Goal: Transaction & Acquisition: Purchase product/service

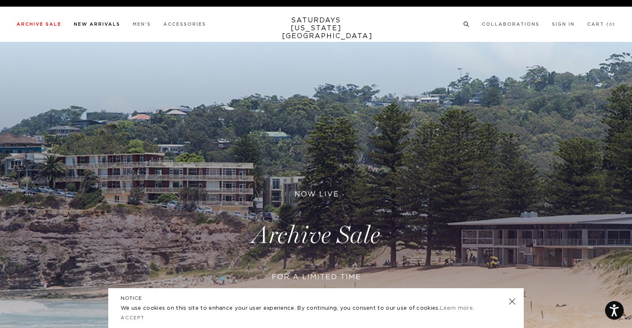
click at [98, 26] on link "New Arrivals" at bounding box center [97, 24] width 46 height 5
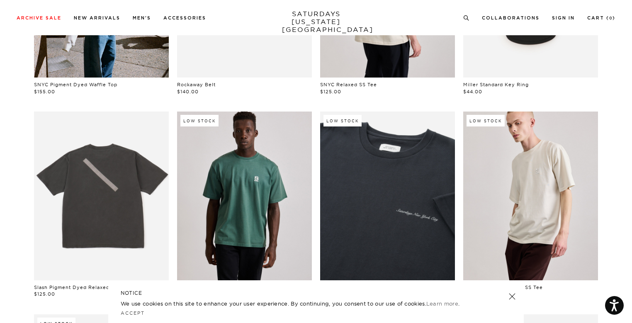
scroll to position [207, 0]
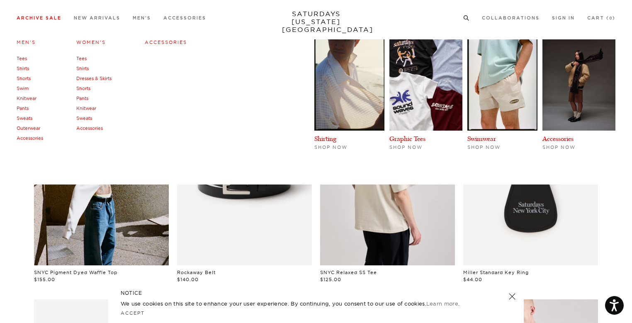
click at [41, 18] on link "Archive Sale" at bounding box center [39, 18] width 45 height 5
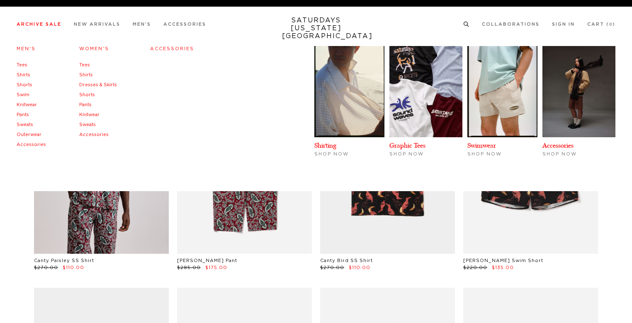
click at [27, 51] on link "Men's" at bounding box center [26, 48] width 19 height 5
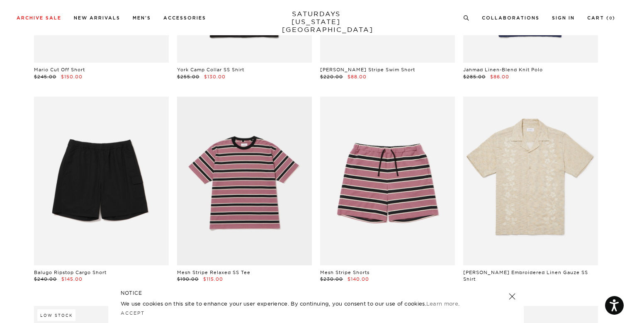
scroll to position [1823, 0]
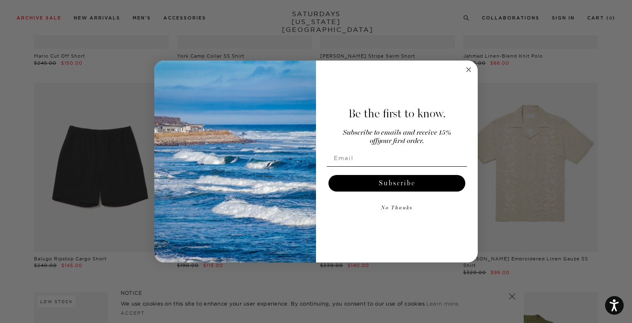
click at [462, 73] on div "Be the first to know. Subscribe to emails and receive 15% off your first order.…" at bounding box center [392, 162] width 153 height 186
click at [465, 71] on circle "Close dialog" at bounding box center [469, 70] width 10 height 10
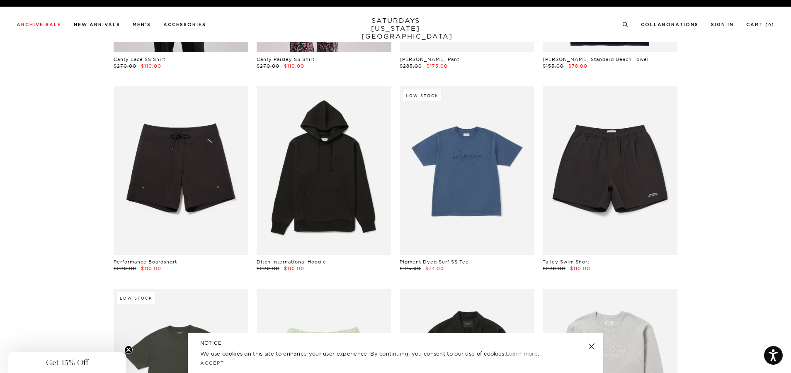
scroll to position [0, 0]
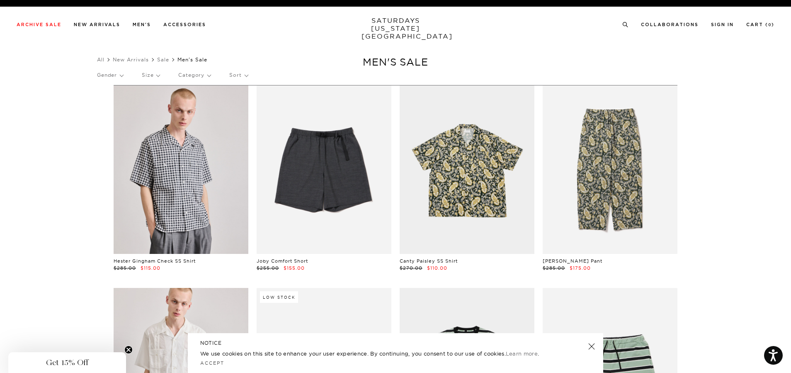
click at [138, 75] on div "Gender Size Category Sort" at bounding box center [395, 74] width 597 height 19
click at [144, 74] on p "Size" at bounding box center [151, 74] width 18 height 19
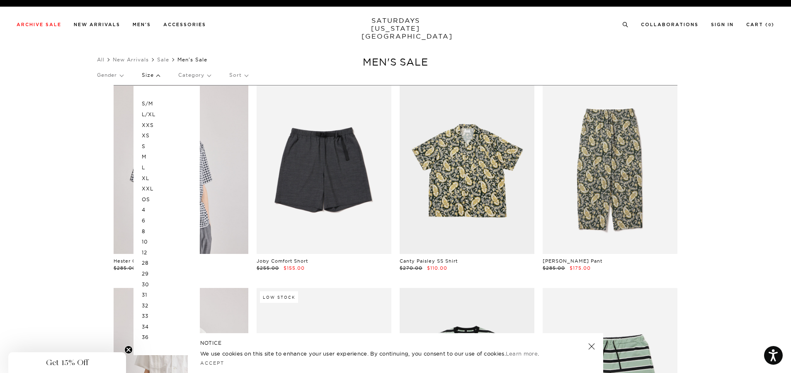
click at [150, 179] on p "XL" at bounding box center [167, 178] width 50 height 11
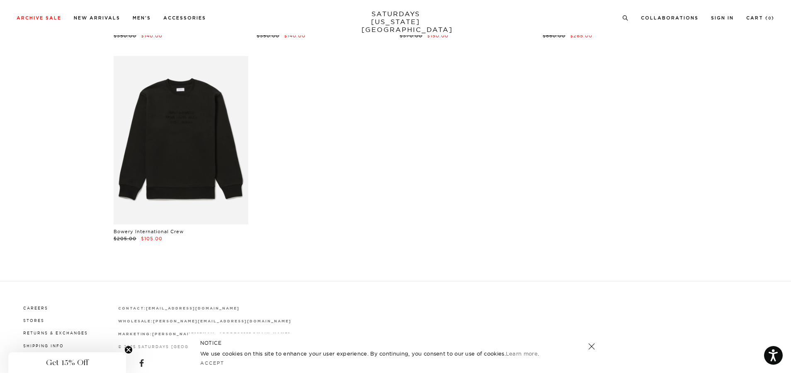
scroll to position [6385, 0]
